Goal: Task Accomplishment & Management: Use online tool/utility

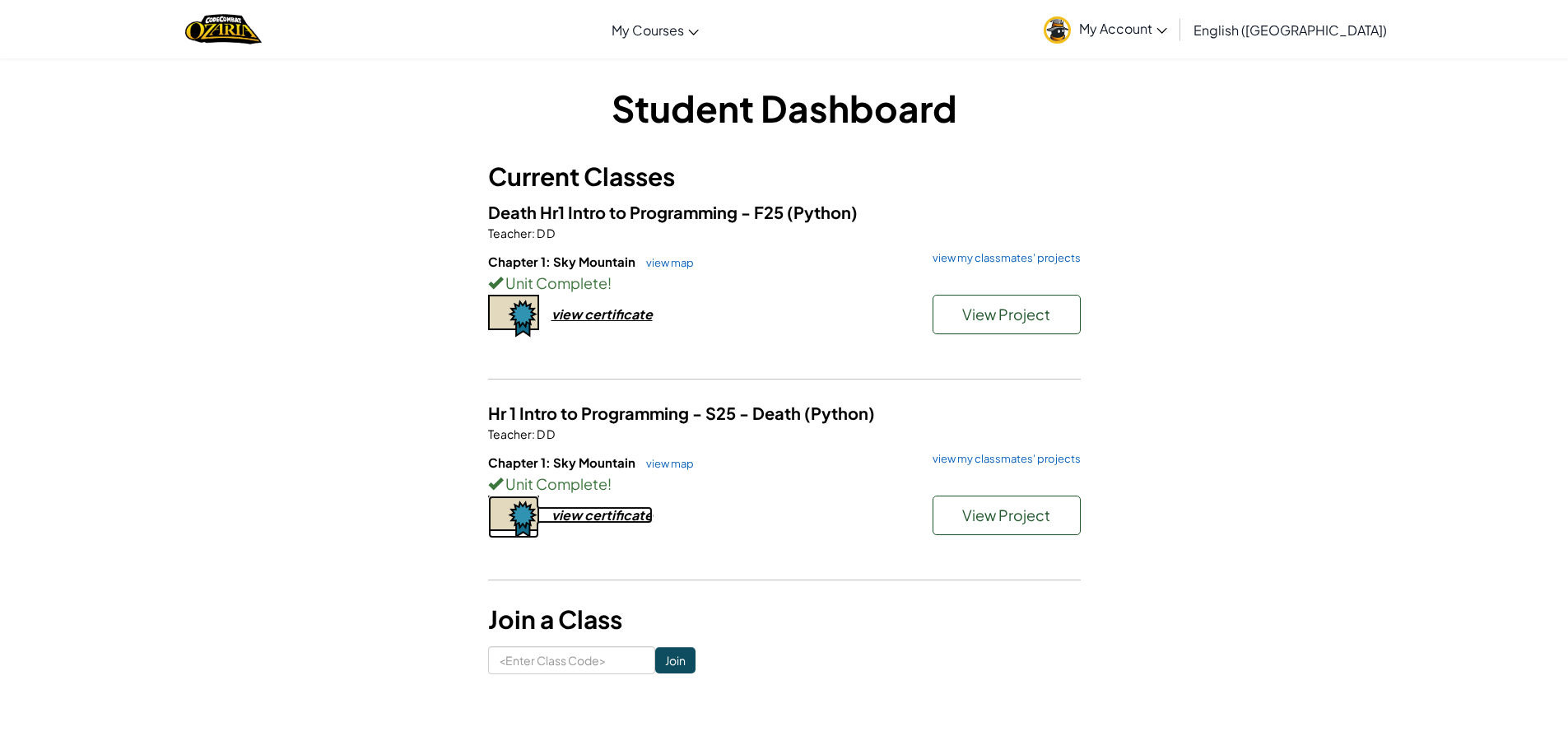
click at [647, 514] on div "view certificate" at bounding box center [602, 515] width 101 height 17
click at [638, 519] on div "view certificate" at bounding box center [602, 515] width 101 height 17
click at [1018, 520] on span "View Project" at bounding box center [1006, 515] width 88 height 19
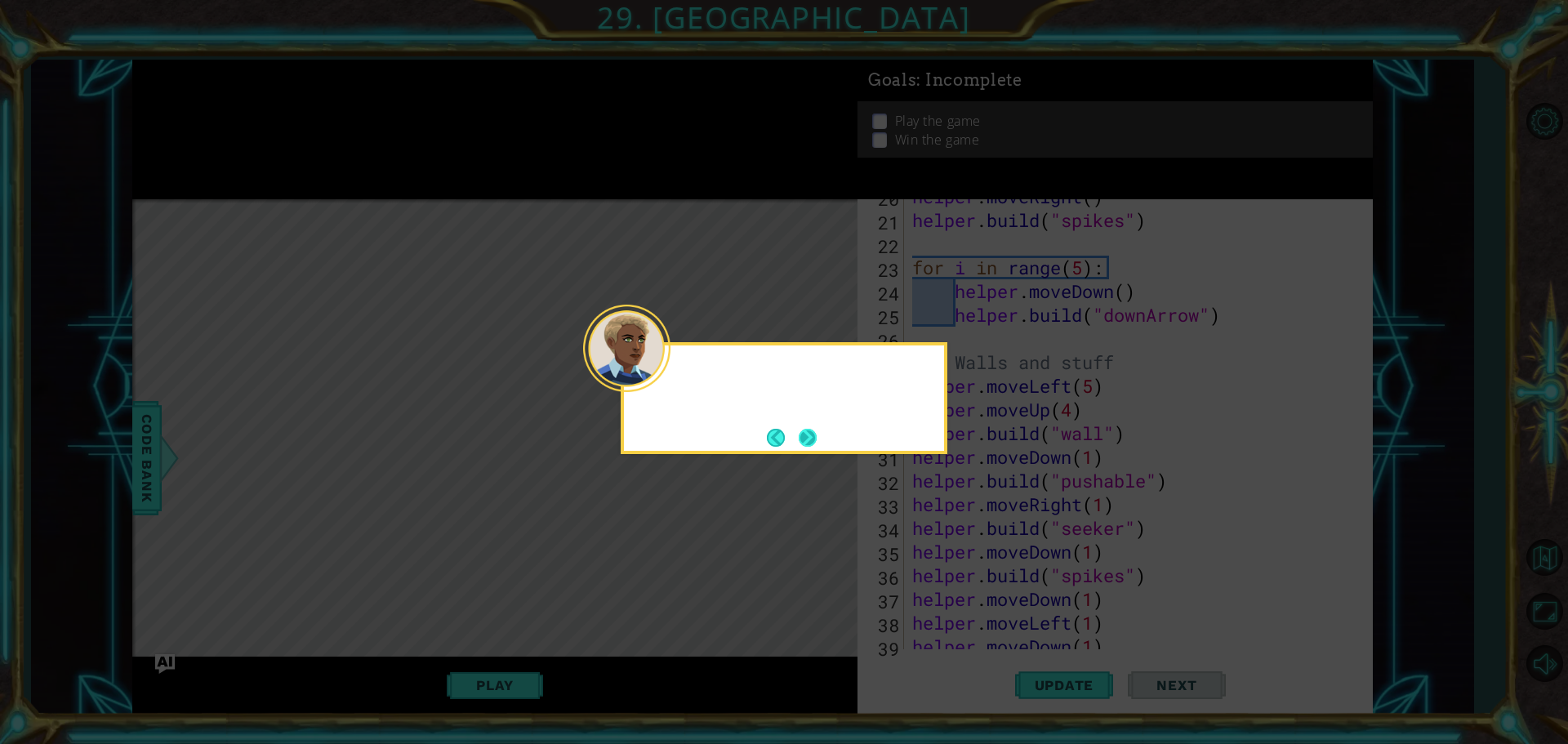
click at [660, 374] on div at bounding box center [626, 348] width 87 height 87
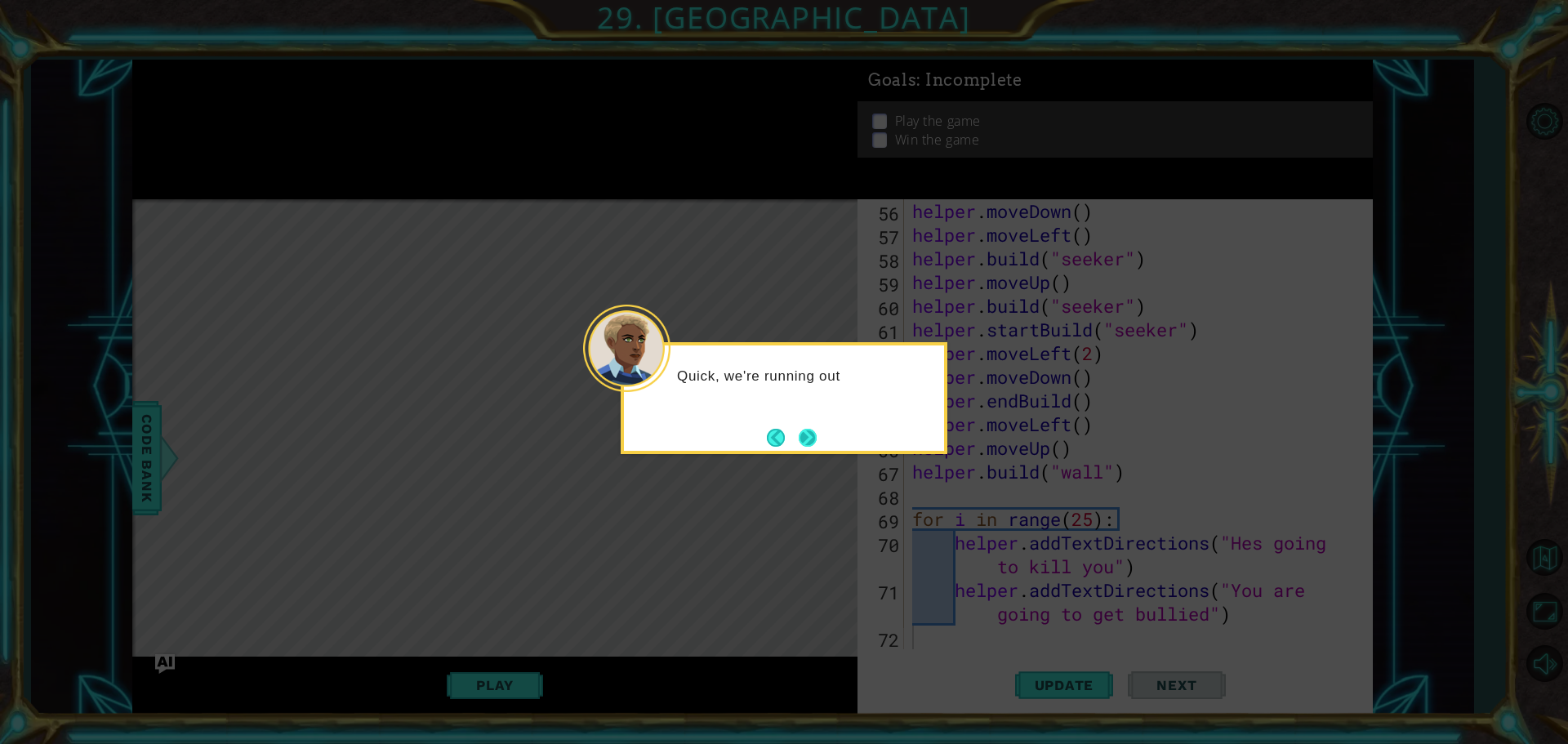
click at [805, 432] on button "Next" at bounding box center [807, 436] width 30 height 30
click at [805, 432] on button "Next" at bounding box center [808, 437] width 23 height 23
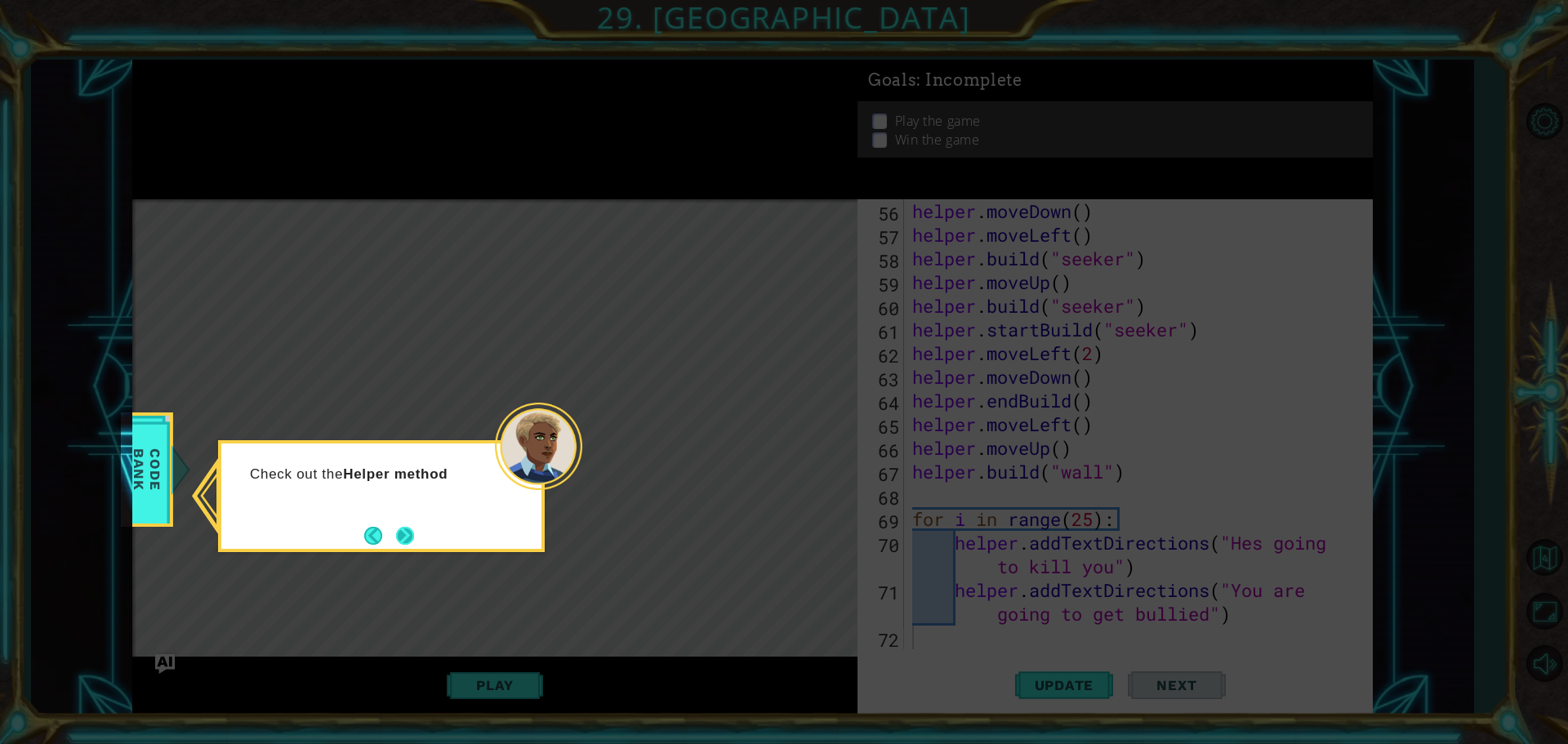
click at [420, 543] on button "Next" at bounding box center [404, 534] width 30 height 30
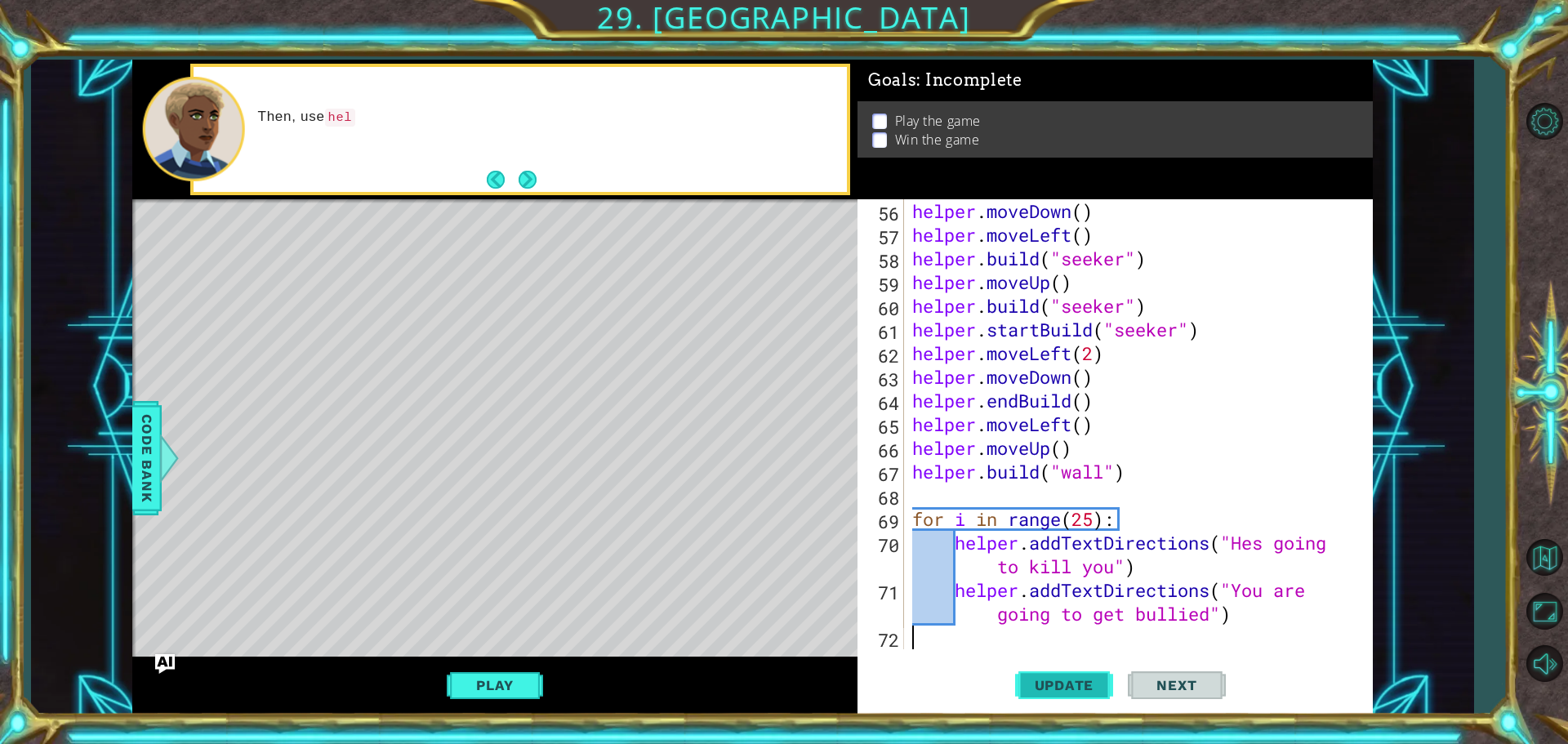
click at [1088, 690] on span "Update" at bounding box center [1064, 684] width 92 height 16
click at [556, 695] on div "Play" at bounding box center [495, 685] width 725 height 58
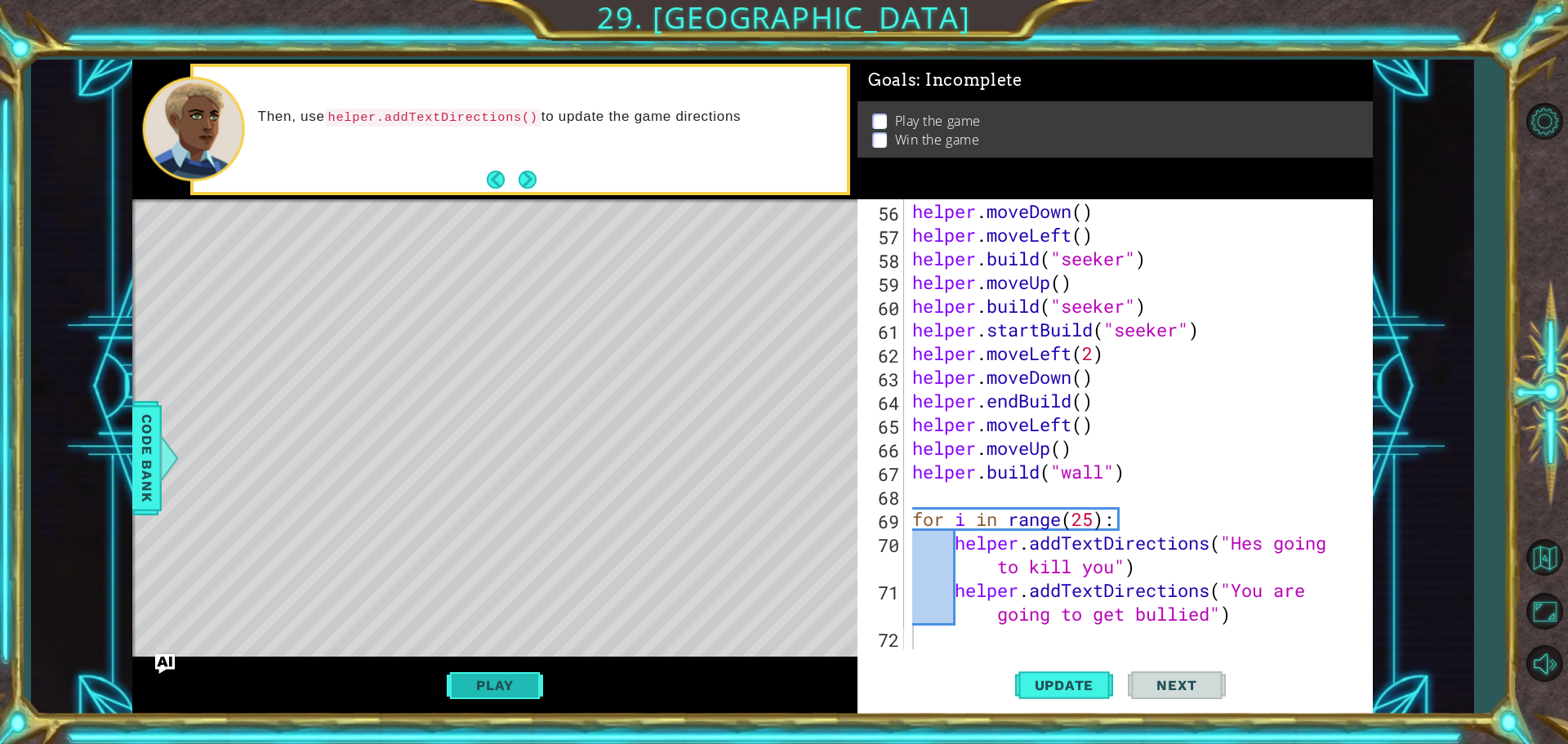
click at [494, 685] on button "Play" at bounding box center [494, 684] width 95 height 31
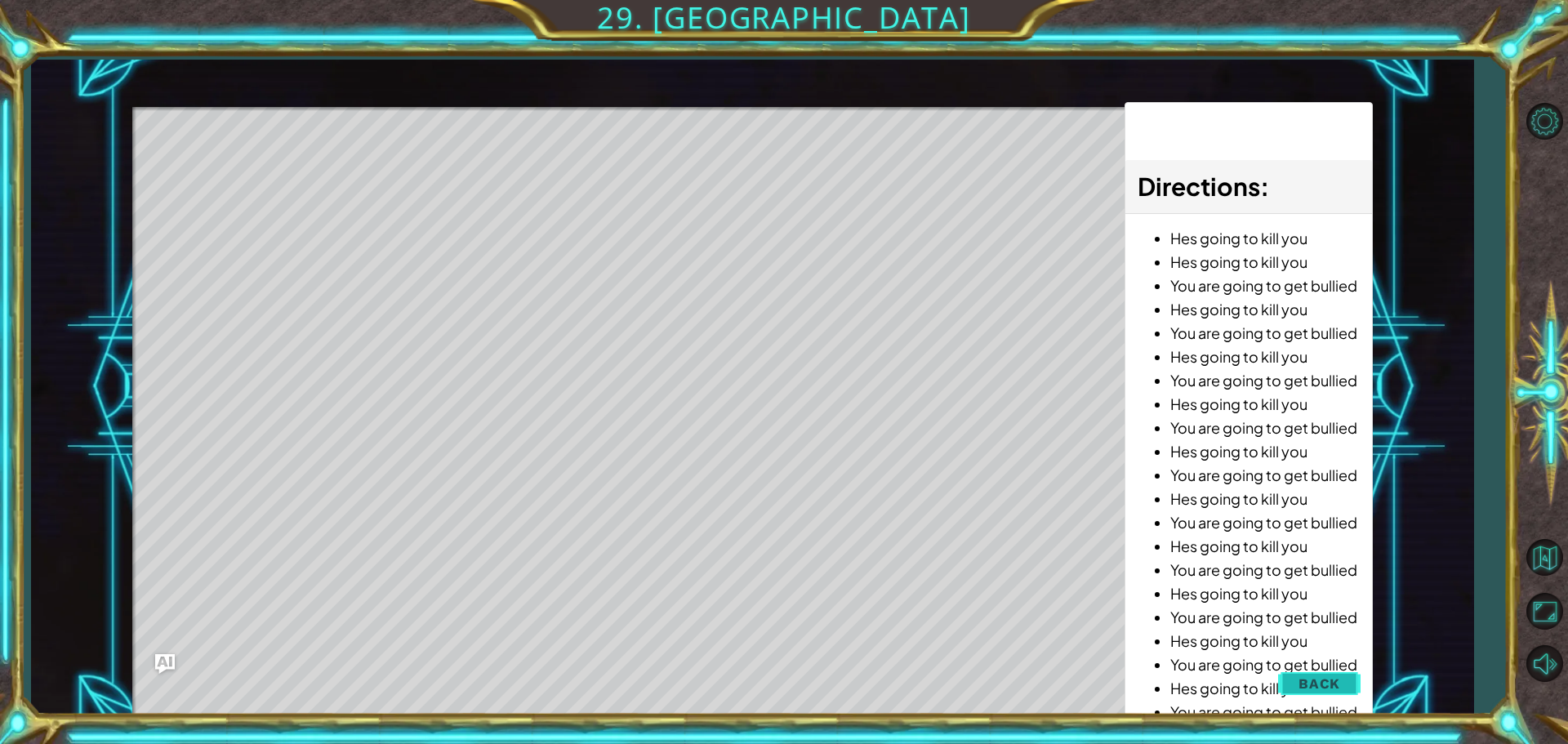
click at [1325, 688] on span "Back" at bounding box center [1318, 682] width 41 height 16
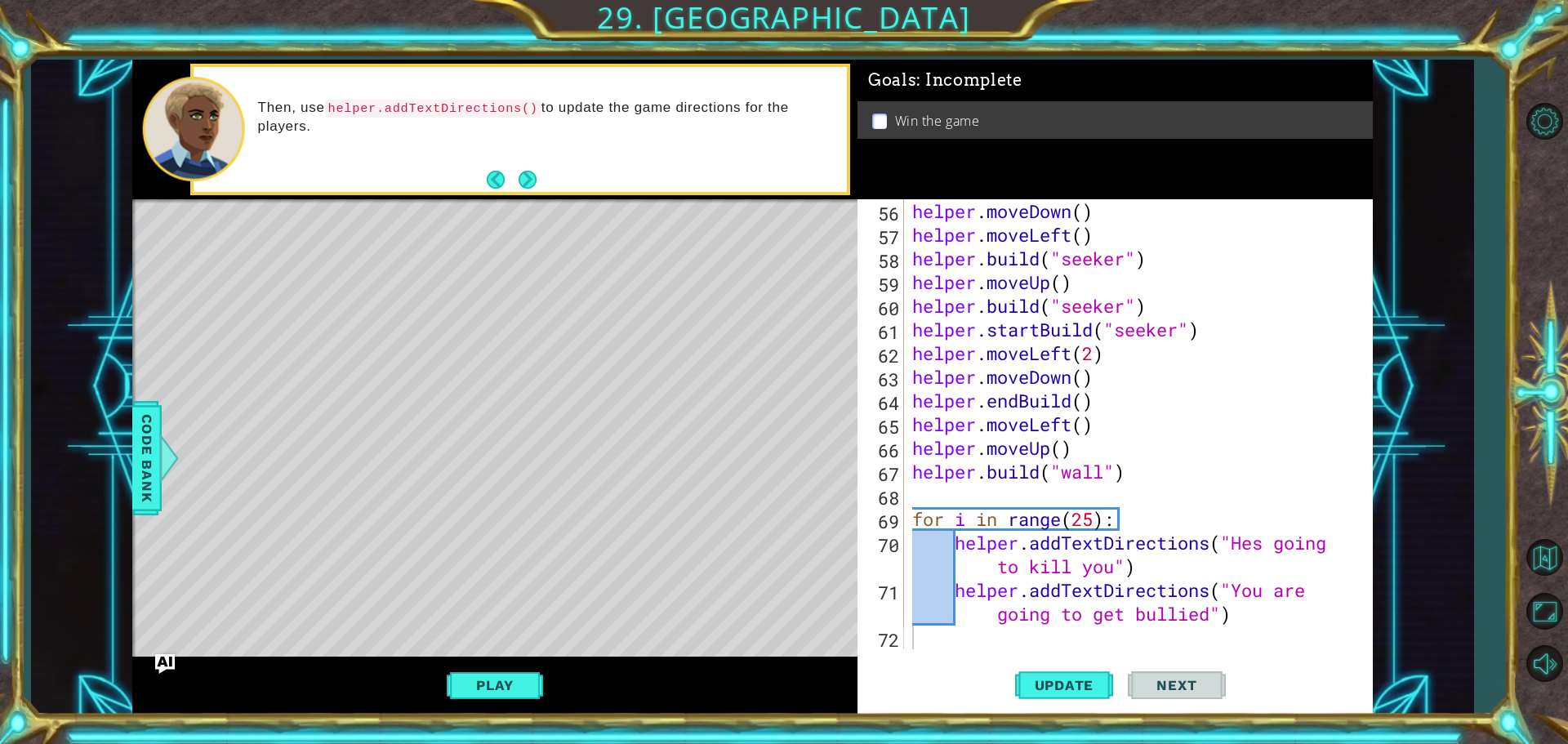
drag, startPoint x: 1325, startPoint y: 688, endPoint x: 1004, endPoint y: 657, distance: 322.5
click at [1004, 657] on div "56 57 58 59 60 61 62 63 64 65 66 67 68 69 70 71 72 helper . moveDown ( ) helper…" at bounding box center [1115, 457] width 515 height 515
click at [481, 681] on button "Play" at bounding box center [494, 684] width 95 height 31
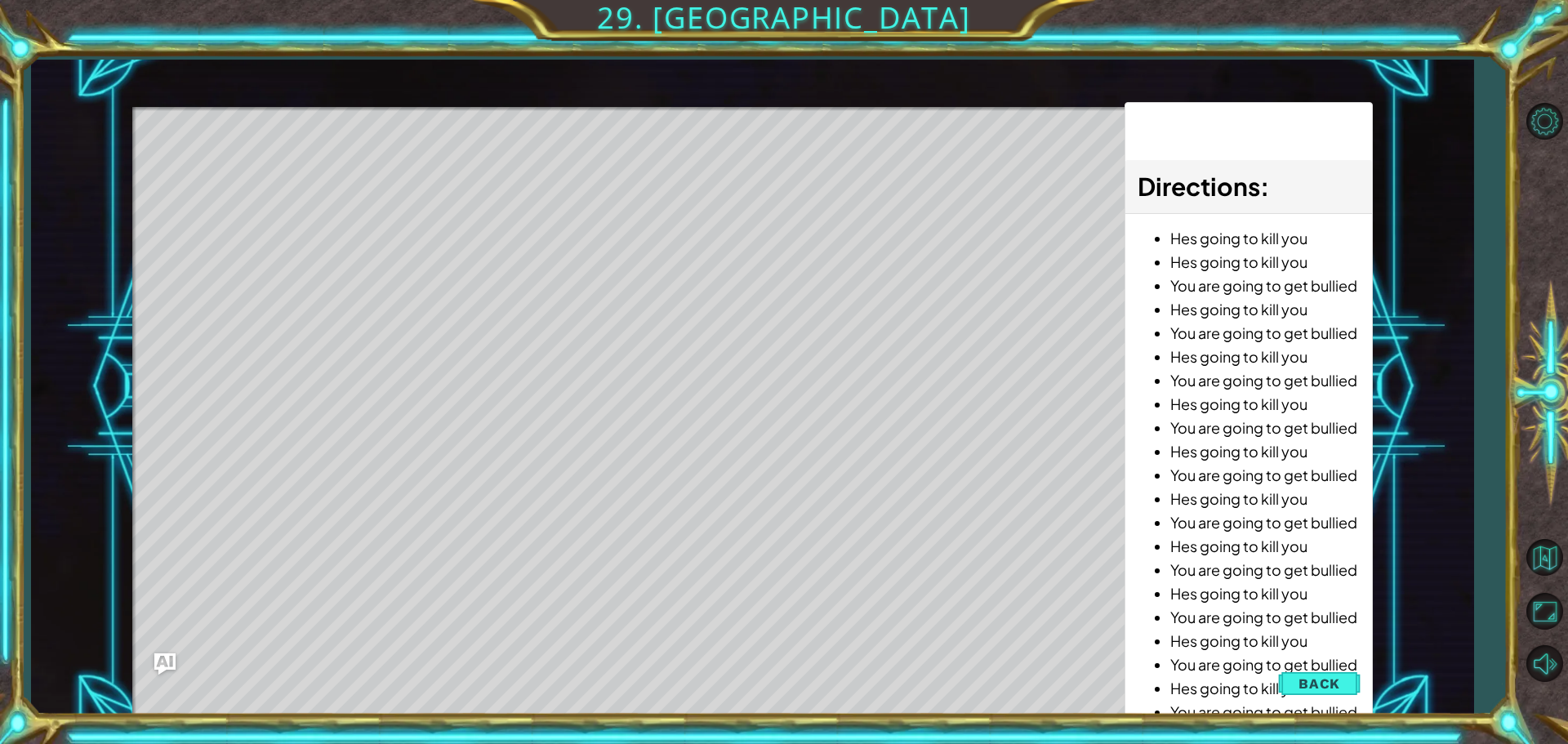
click at [168, 664] on img "Ask AI" at bounding box center [165, 663] width 21 height 21
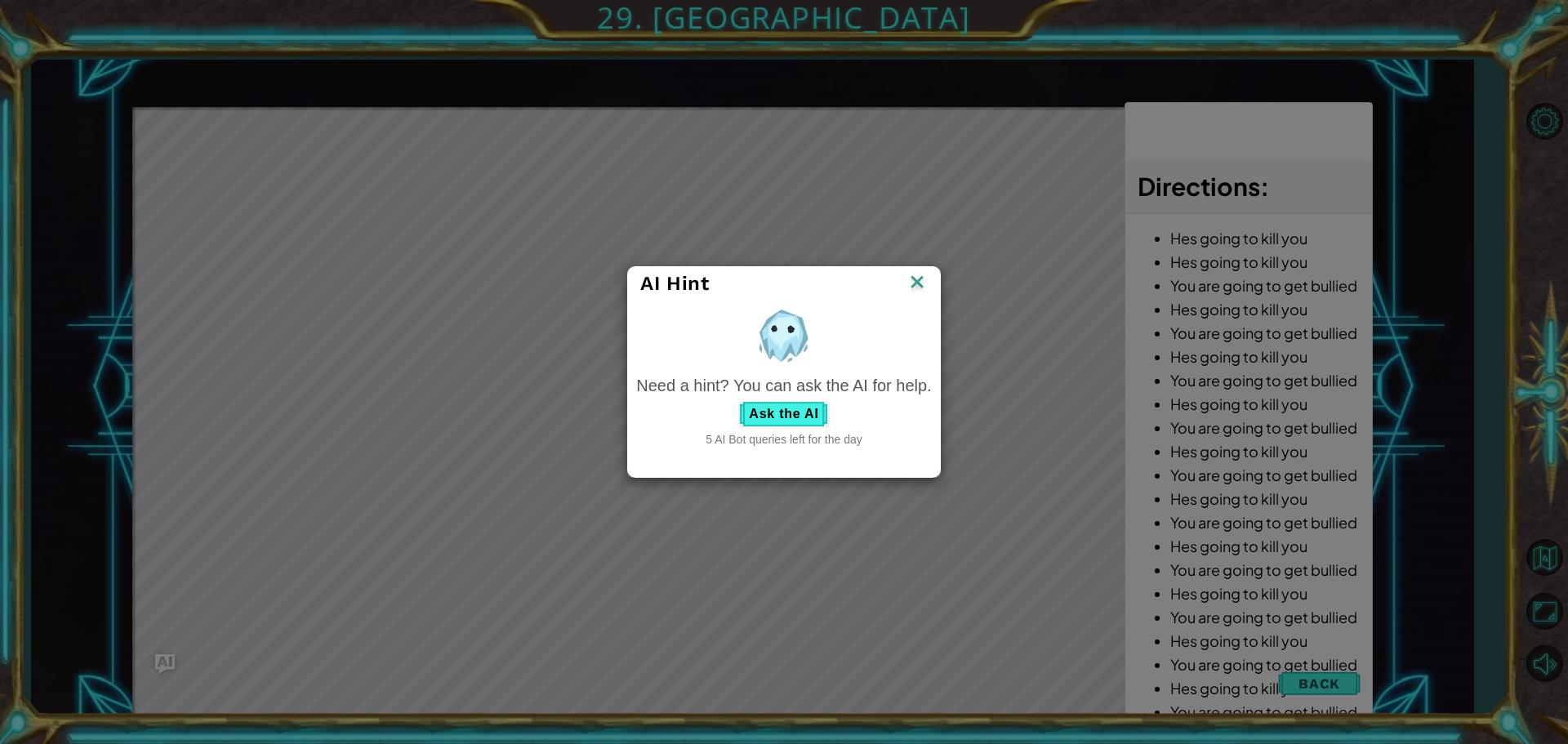
click at [911, 285] on img at bounding box center [917, 283] width 21 height 24
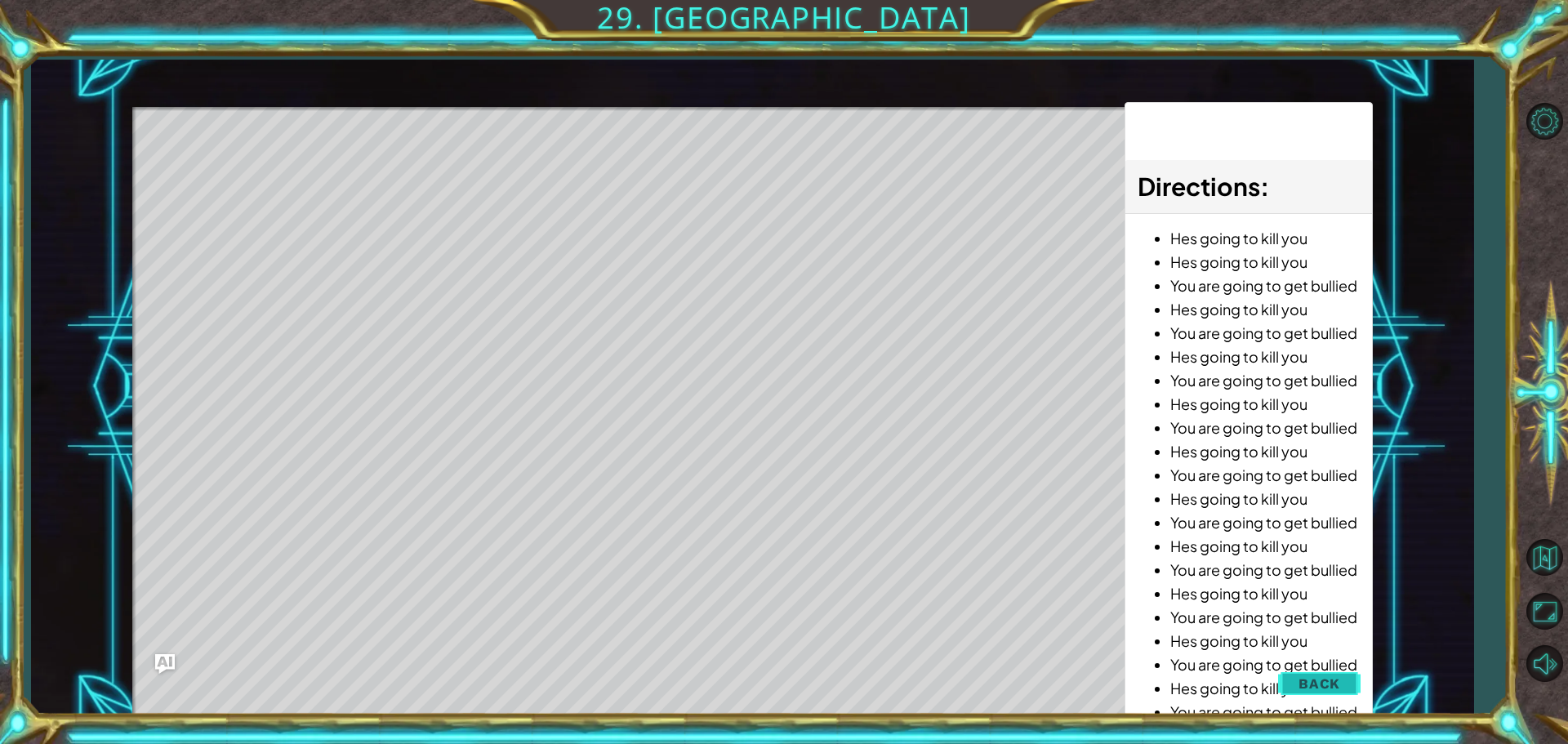
click at [1304, 678] on span "Back" at bounding box center [1318, 682] width 41 height 16
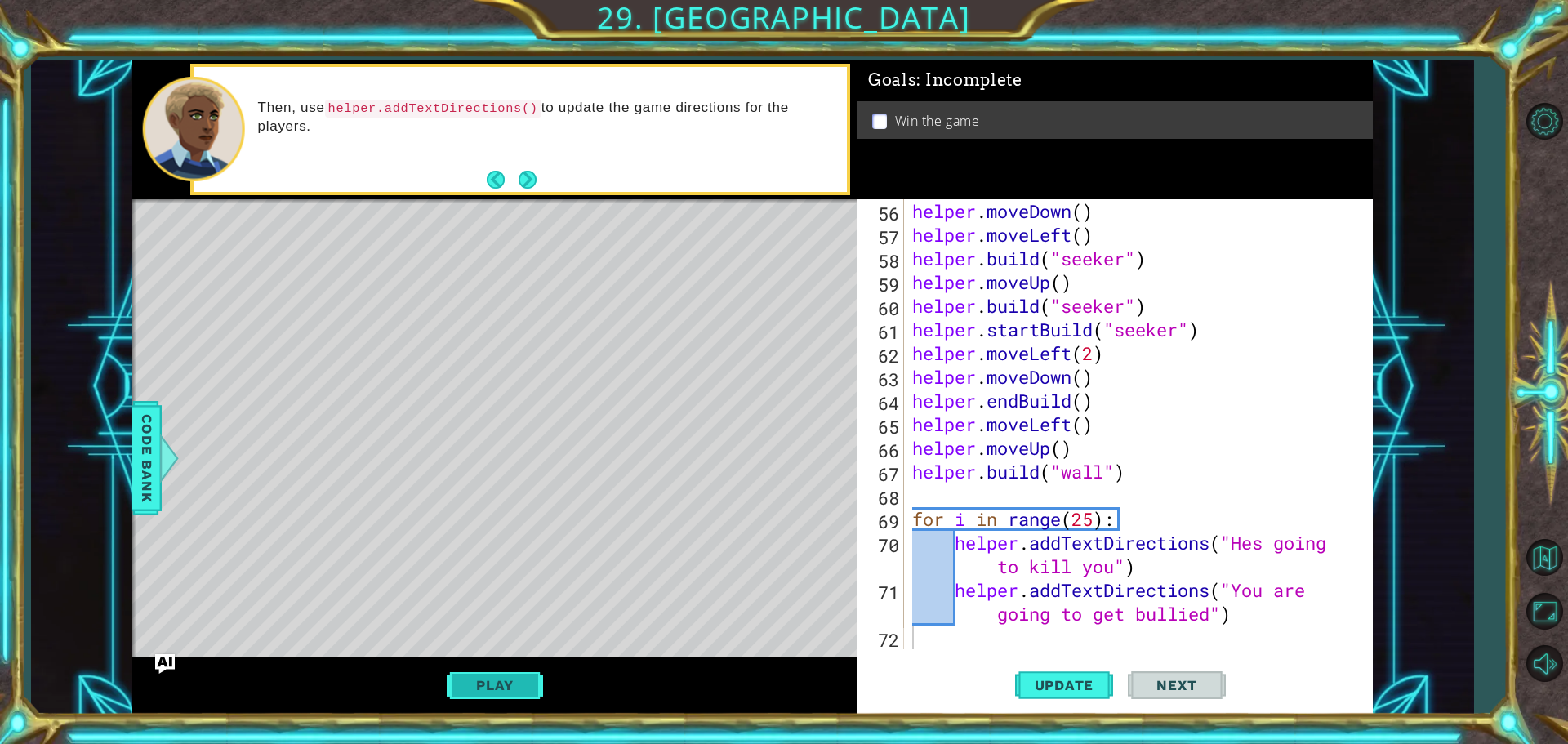
click at [502, 686] on button "Play" at bounding box center [494, 684] width 95 height 31
click at [1206, 677] on span "Next" at bounding box center [1177, 681] width 73 height 16
